Goal: Find contact information: Find contact information

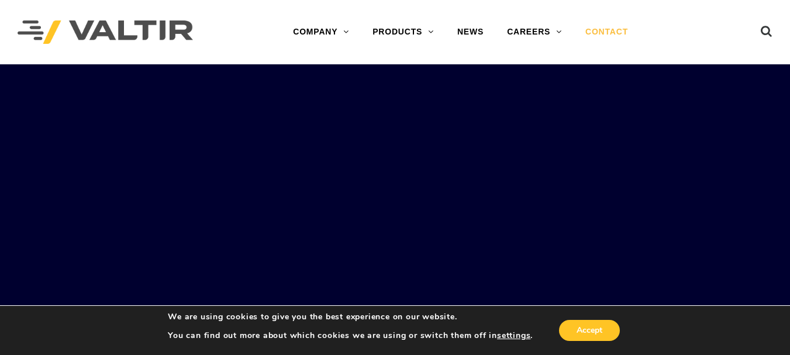
click at [610, 33] on link "CONTACT" at bounding box center [606, 31] width 66 height 23
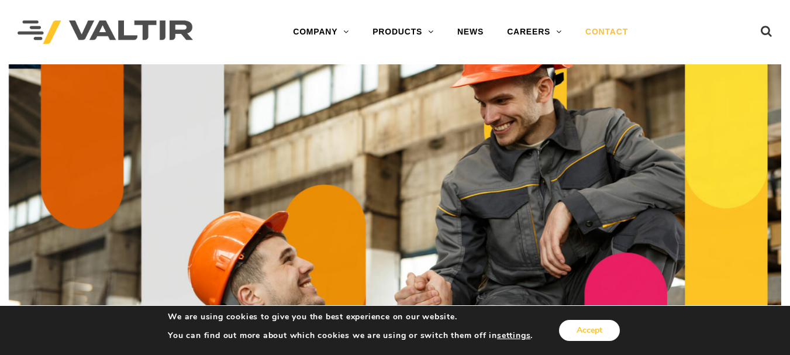
click at [590, 328] on button "Accept" at bounding box center [589, 330] width 61 height 21
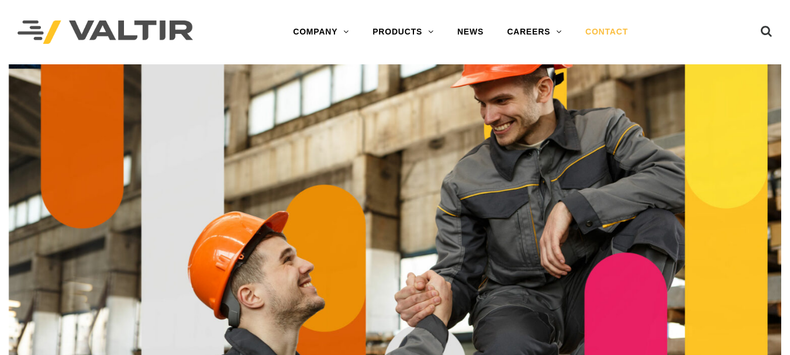
drag, startPoint x: 796, startPoint y: 39, endPoint x: 798, endPoint y: 8, distance: 30.4
click at [596, 28] on link "CONTACT" at bounding box center [606, 31] width 66 height 23
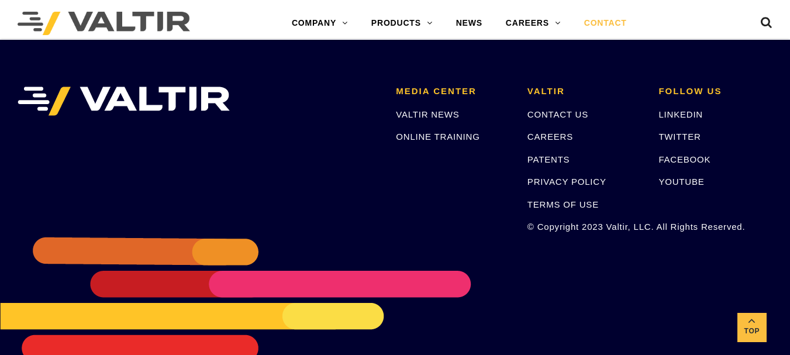
scroll to position [1630, 0]
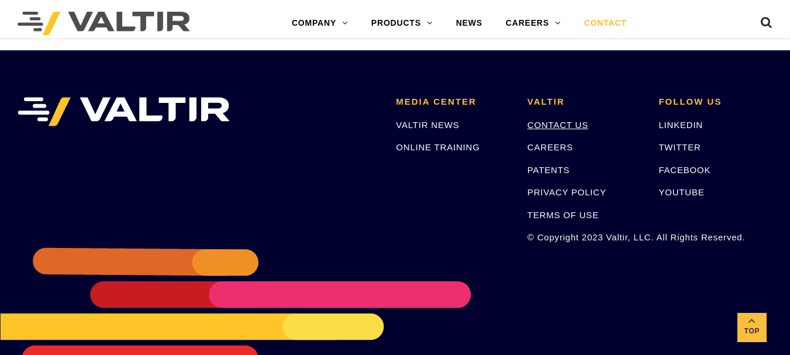
click at [550, 127] on link "CONTACT US" at bounding box center [557, 125] width 61 height 10
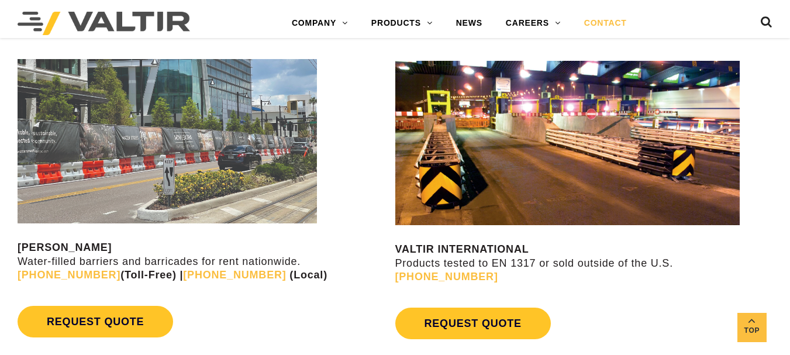
scroll to position [968, 0]
